Goal: Find contact information: Find contact information

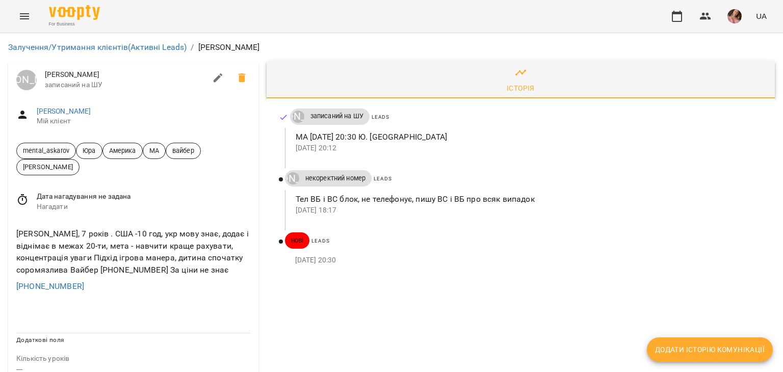
scroll to position [102, 0]
drag, startPoint x: 105, startPoint y: 190, endPoint x: 0, endPoint y: 184, distance: 104.7
copy link "+15097618275"
